Goal: Submit feedback/report problem

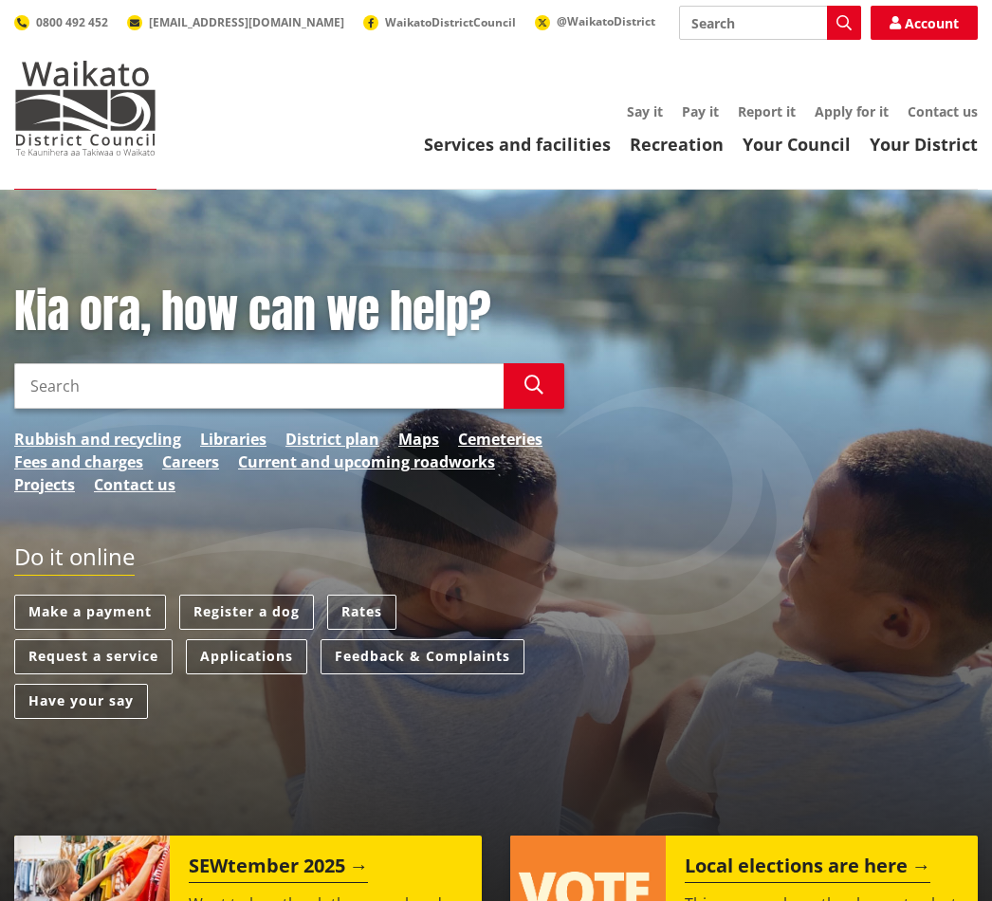
click at [421, 647] on link "Feedback & Complaints" at bounding box center [422, 656] width 204 height 35
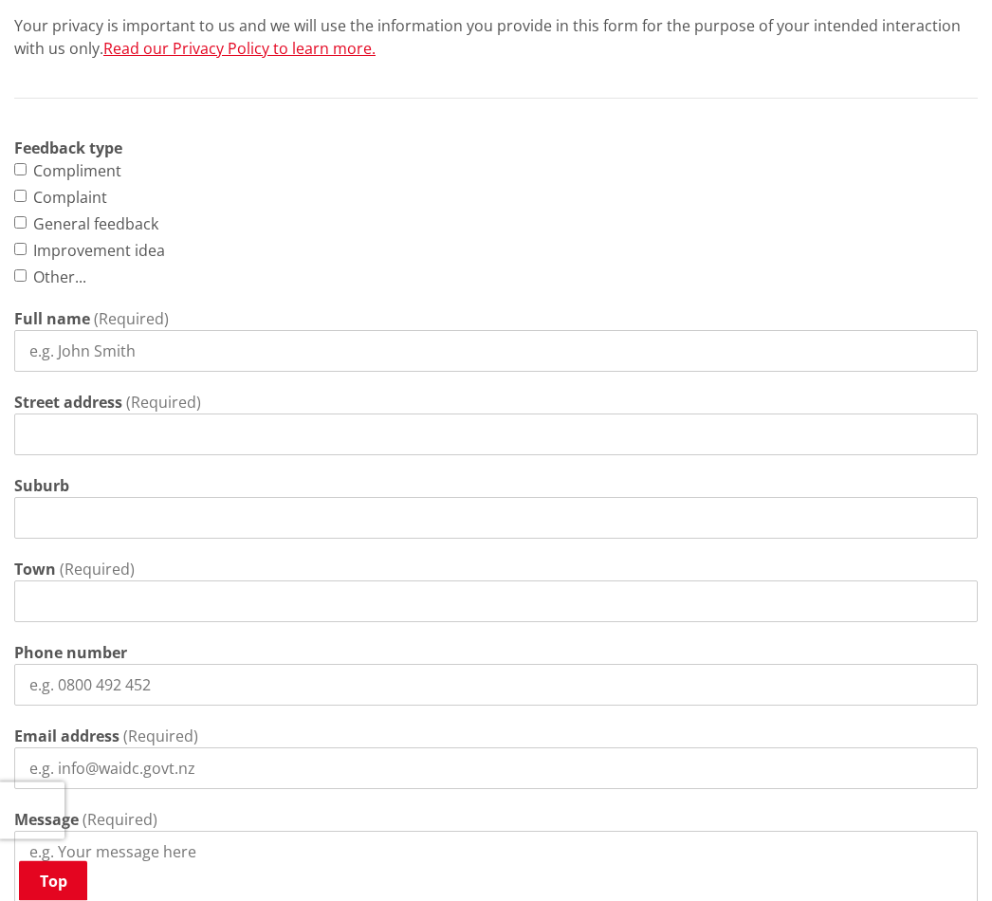
scroll to position [791, 0]
click at [24, 271] on input "Other... This choice will expand a text box" at bounding box center [20, 275] width 12 height 12
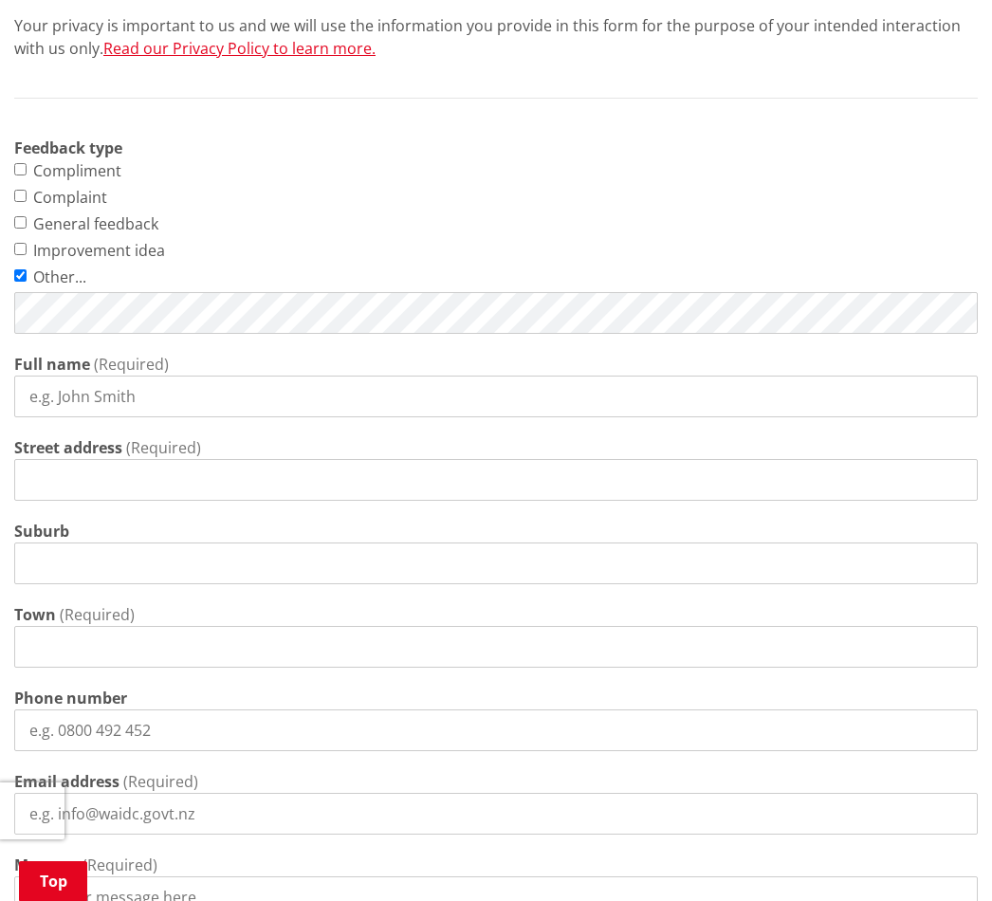
click at [78, 400] on input "Full name" at bounding box center [495, 396] width 963 height 42
checkbox input "true"
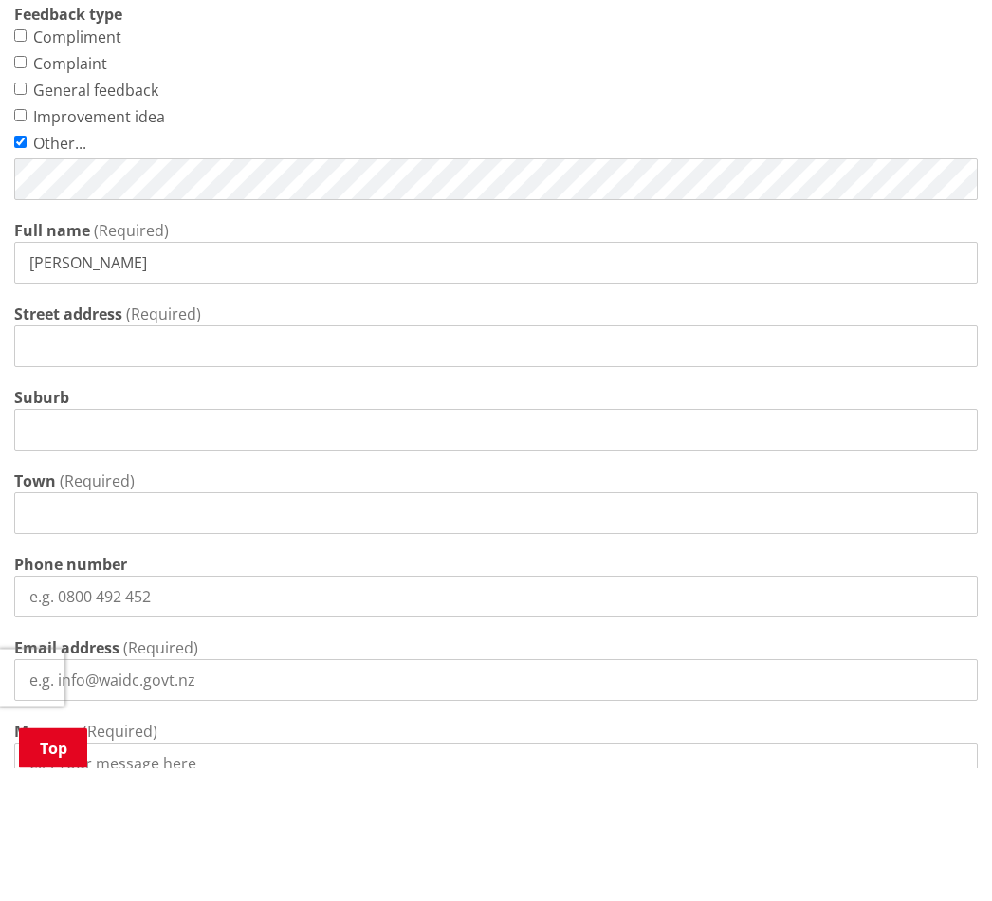
type input "[PERSON_NAME]"
click at [66, 459] on input "Street address" at bounding box center [495, 480] width 963 height 42
type input "5"
type input "[STREET_ADDRESS]"
click at [72, 542] on input "Suburb" at bounding box center [495, 563] width 963 height 42
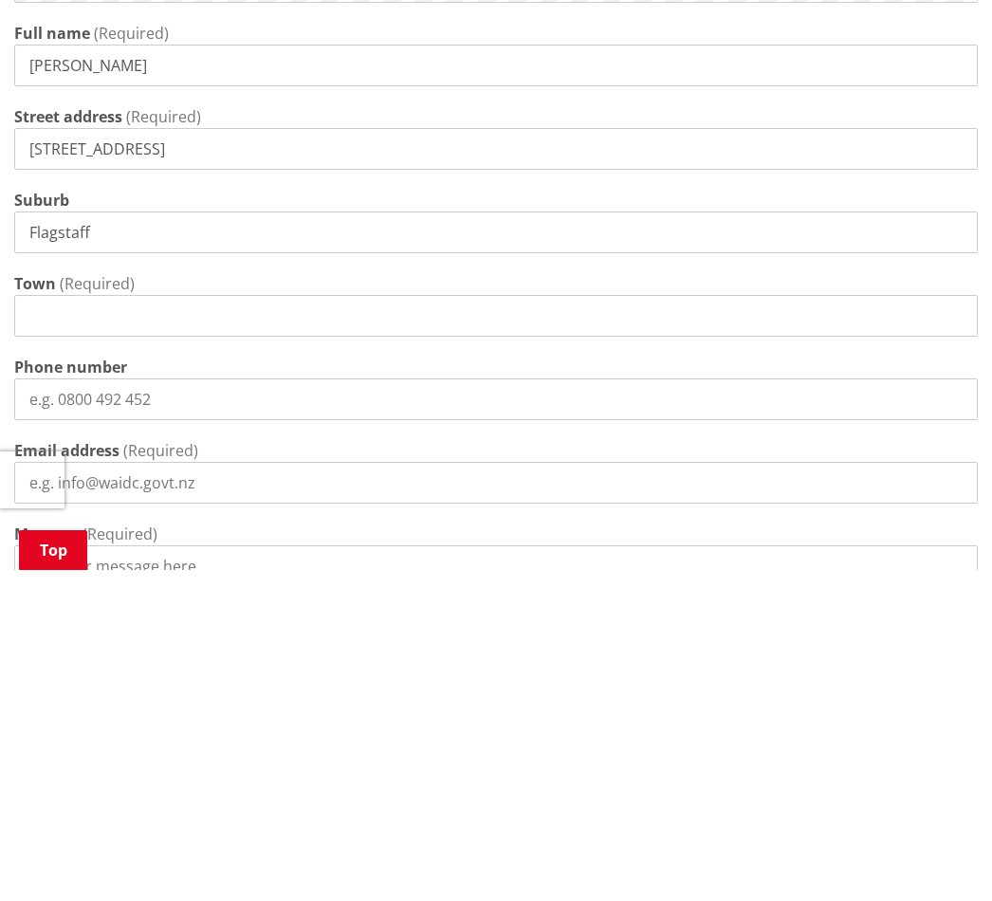
type input "Flagstaff"
click at [65, 626] on input "Town" at bounding box center [495, 647] width 963 height 42
type input "[PERSON_NAME]"
click at [46, 709] on input "Phone number" at bounding box center [495, 730] width 963 height 42
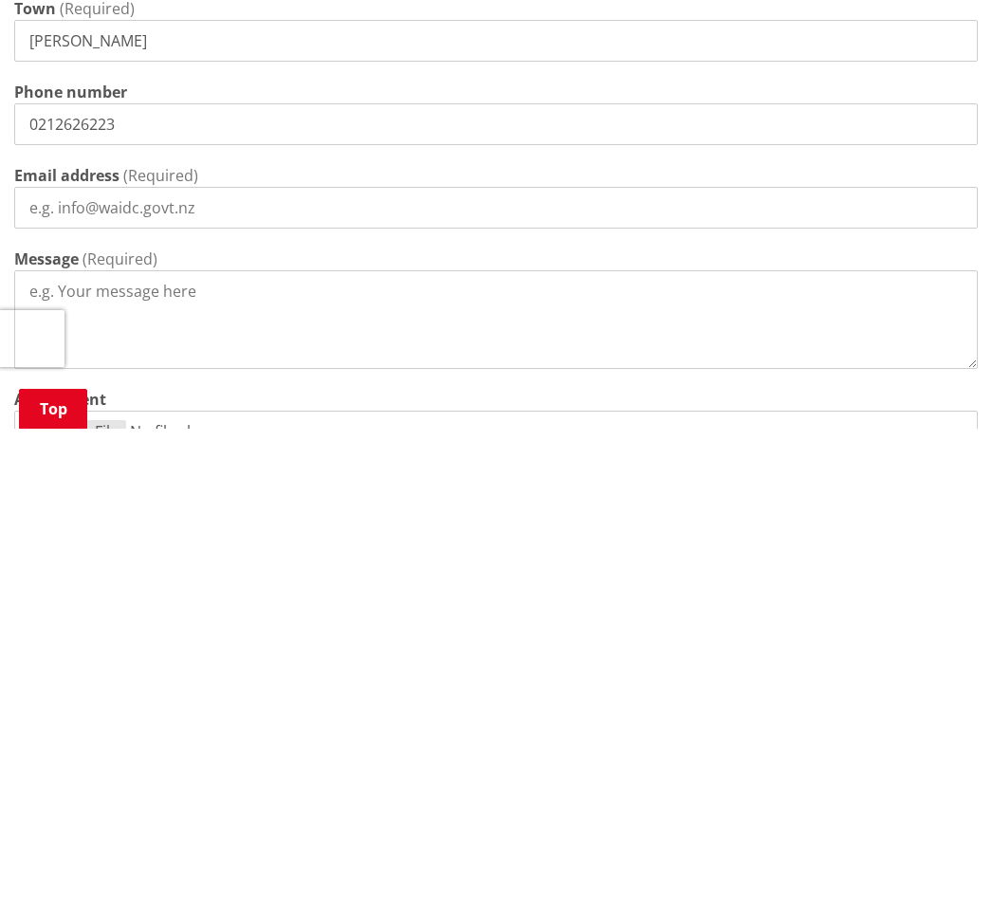
scroll to position [925, 0]
type input "0212626223"
click at [75, 658] on input "Email address" at bounding box center [495, 679] width 963 height 42
type input "[EMAIL_ADDRESS][DOMAIN_NAME]"
click at [61, 741] on textarea "Message" at bounding box center [495, 790] width 963 height 99
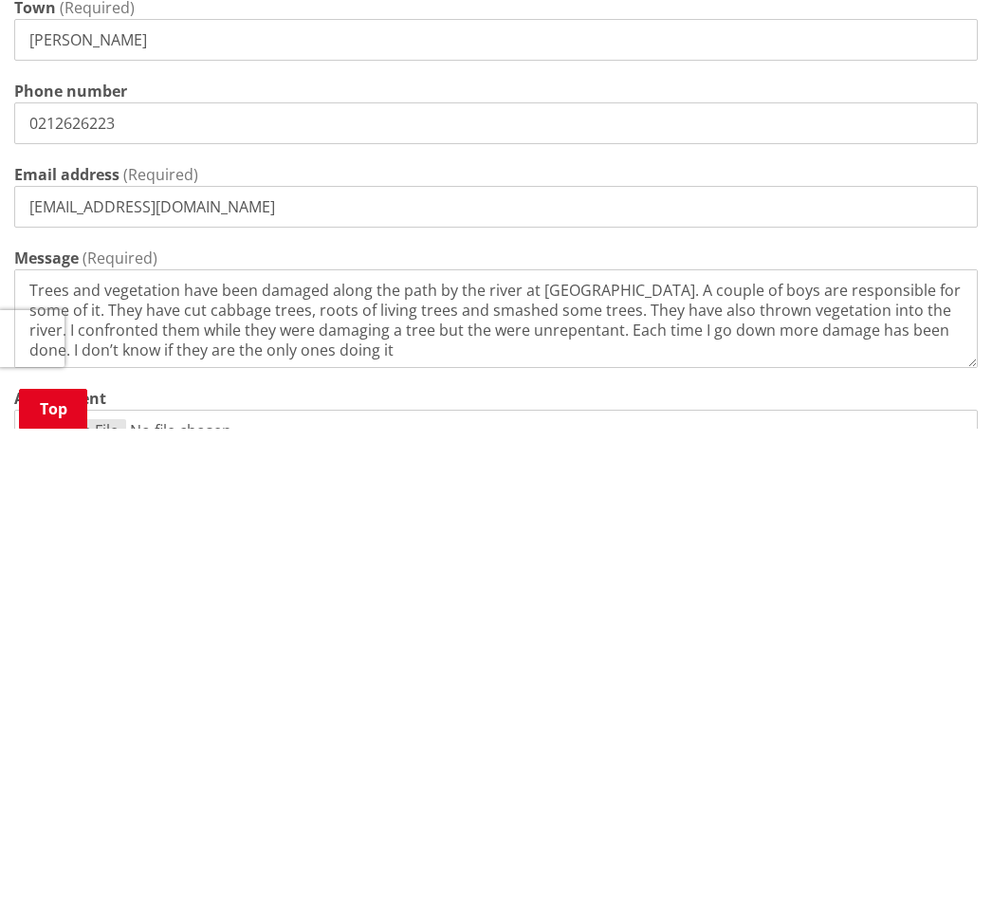
click at [446, 741] on textarea "Trees and vegetation have been damaged along the path by the river at [GEOGRAPH…" at bounding box center [495, 790] width 963 height 99
click at [377, 741] on textarea "Trees and vegetation have been damaged along the path by the river at [GEOGRAPH…" at bounding box center [495, 790] width 963 height 99
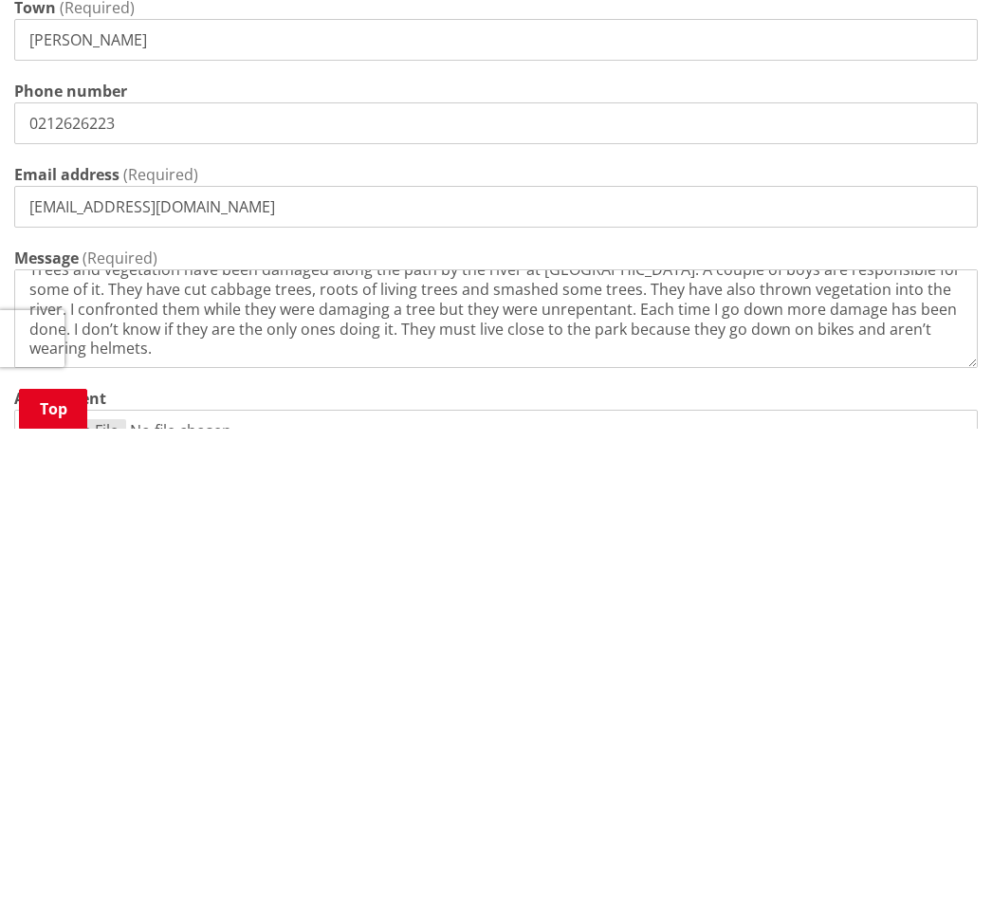
scroll to position [19, 0]
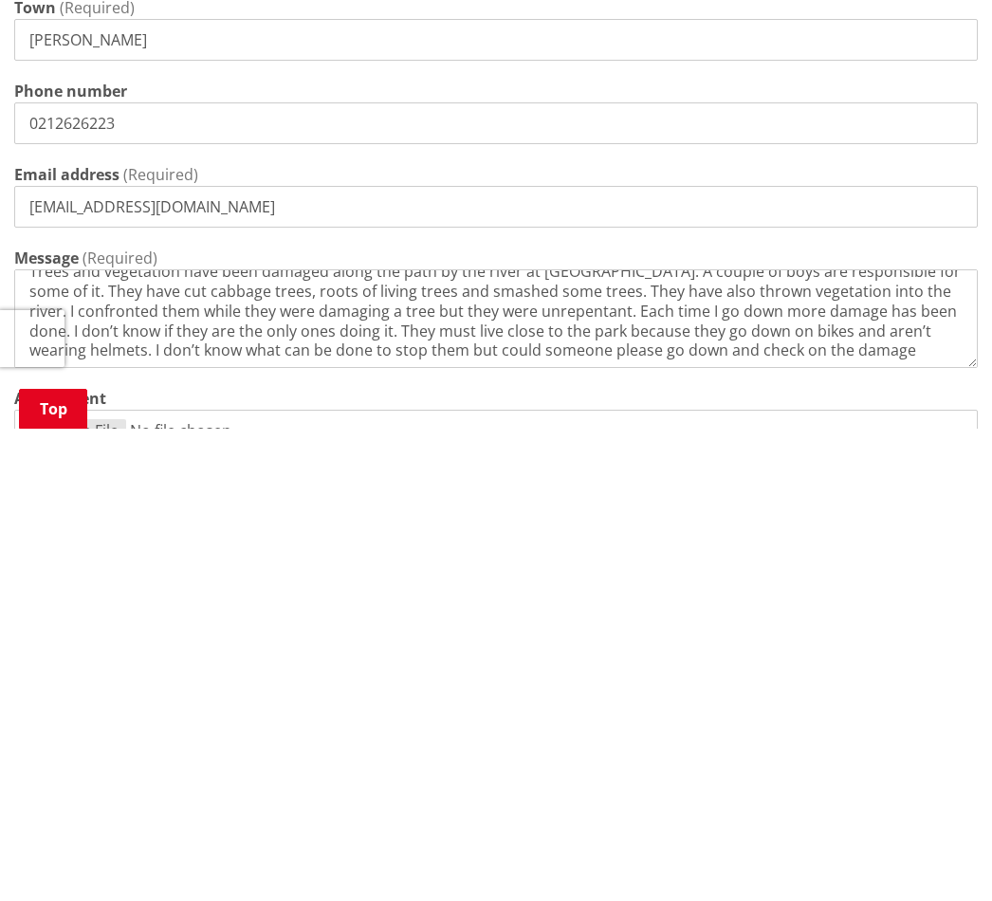
type textarea "Trees and vegetation have been damaged along the path by the river at [GEOGRAPH…"
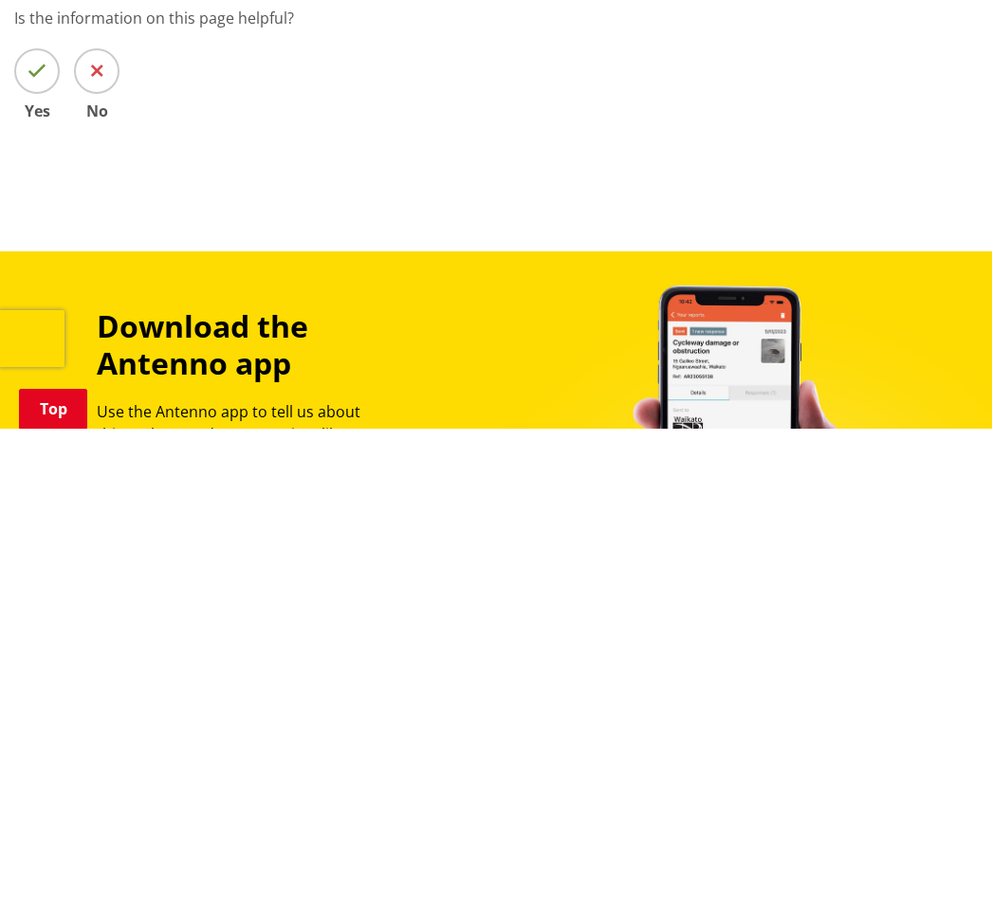
scroll to position [1535, 0]
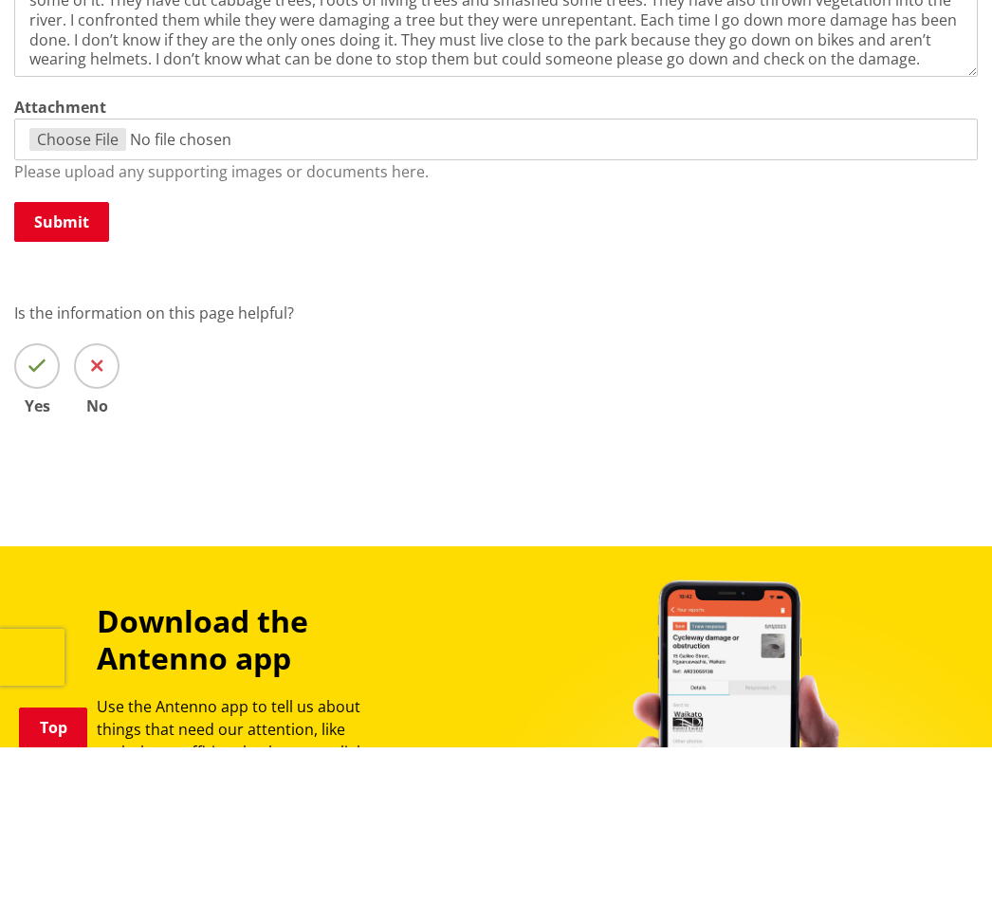
click at [69, 356] on button "Submit" at bounding box center [61, 376] width 95 height 40
